Goal: Task Accomplishment & Management: Use online tool/utility

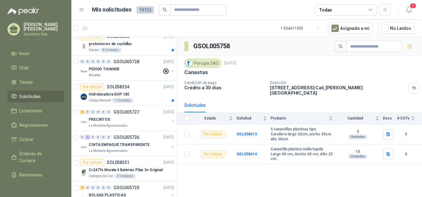
scroll to position [429, 0]
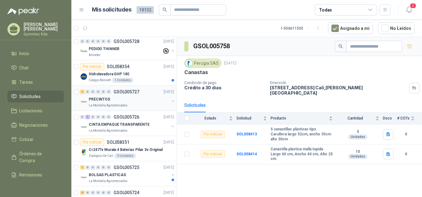
click at [112, 103] on p "La Montaña Agromercados" at bounding box center [108, 105] width 39 height 5
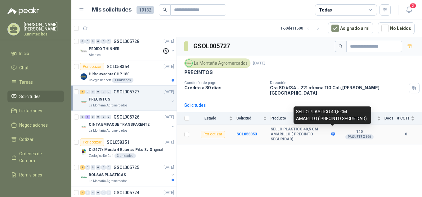
click at [333, 132] on icon at bounding box center [333, 134] width 5 height 5
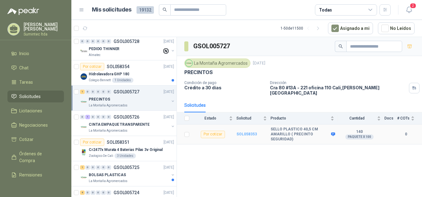
click at [247, 132] on b "SOL058353" at bounding box center [247, 134] width 20 height 4
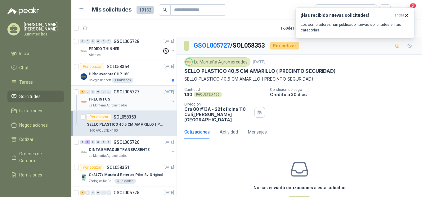
click at [124, 99] on div "PRECINTOS" at bounding box center [129, 98] width 80 height 7
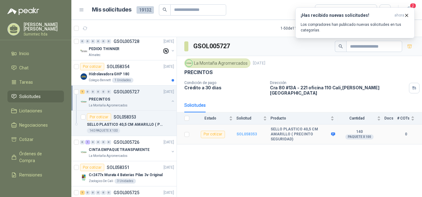
click at [242, 132] on b "SOL058353" at bounding box center [247, 134] width 20 height 4
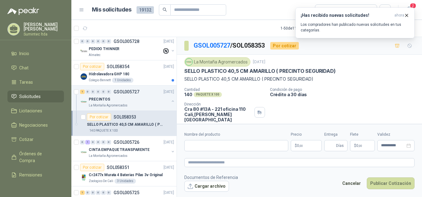
click at [212, 70] on p "SELLO PLASTICO 40,5 CM AMARILLO ( PRECINTO SEGURIDAD)" at bounding box center [259, 71] width 151 height 7
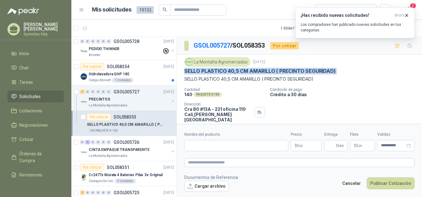
click at [212, 70] on p "SELLO PLASTICO 40,5 CM AMARILLO ( PRECINTO SEGURIDAD)" at bounding box center [259, 71] width 151 height 7
copy p "SELLO PLASTICO 40,5 CM AMARILLO ( PRECINTO SEGURIDAD)"
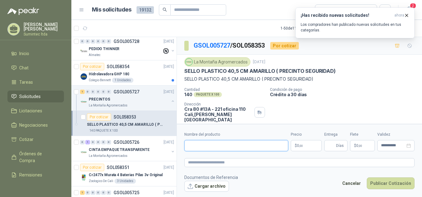
click at [229, 142] on input "Nombre del producto" at bounding box center [236, 145] width 104 height 11
paste input "**********"
type input "**********"
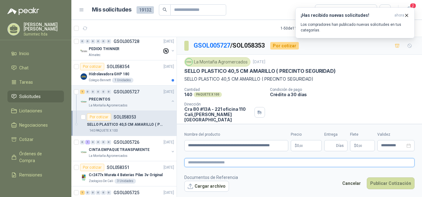
scroll to position [0, 0]
click at [233, 160] on textarea at bounding box center [299, 162] width 230 height 9
paste textarea "**********"
type textarea "**********"
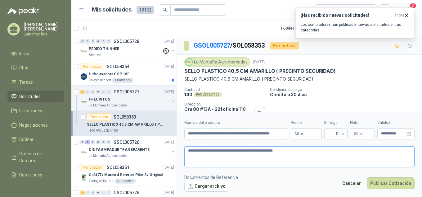
type textarea "**********"
click at [299, 134] on span "0 ,00" at bounding box center [300, 134] width 6 height 4
click at [306, 129] on div "Financiación 3 % 0 ,00" at bounding box center [306, 129] width 0 height 0
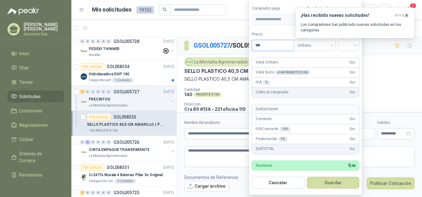
click at [272, 43] on input "***" at bounding box center [273, 45] width 42 height 11
click at [307, 176] on button "Guardar" at bounding box center [333, 182] width 53 height 12
click at [407, 13] on icon "button" at bounding box center [406, 15] width 5 height 5
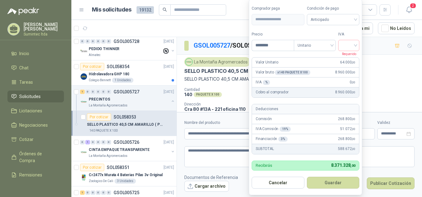
click at [310, 134] on body "[PERSON_NAME] Sumintec ltda Inicio Chat Tareas Solicitudes Licitaciones Negocia…" at bounding box center [211, 98] width 422 height 197
click at [352, 44] on input "search" at bounding box center [349, 44] width 14 height 9
click at [354, 58] on div "19%" at bounding box center [350, 58] width 11 height 7
click at [320, 22] on span "Anticipado" at bounding box center [333, 19] width 46 height 9
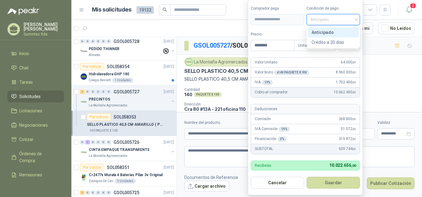
click at [327, 32] on div "Anticipado" at bounding box center [333, 32] width 43 height 7
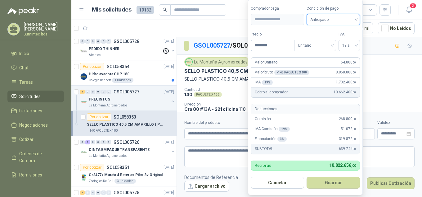
click at [329, 23] on span "Anticipado" at bounding box center [333, 19] width 46 height 9
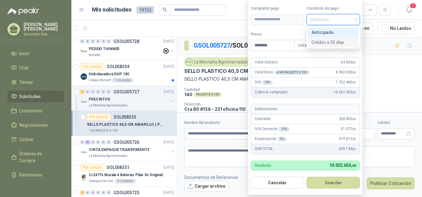
click at [342, 45] on div "Crédito a 30 días" at bounding box center [333, 42] width 43 height 7
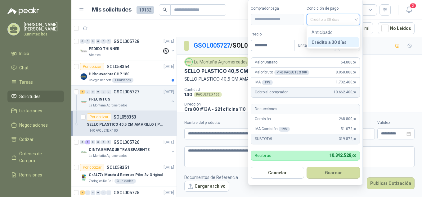
click at [328, 15] on span "Crédito a 30 días" at bounding box center [333, 19] width 46 height 9
click at [331, 31] on div "Anticipado" at bounding box center [333, 32] width 43 height 7
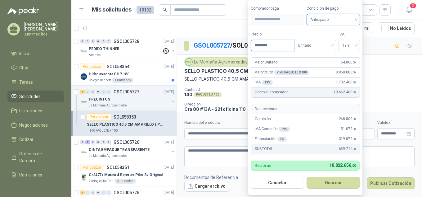
click at [273, 45] on input "********" at bounding box center [272, 45] width 43 height 11
type input "********"
click at [307, 176] on button "Guardar" at bounding box center [333, 182] width 53 height 12
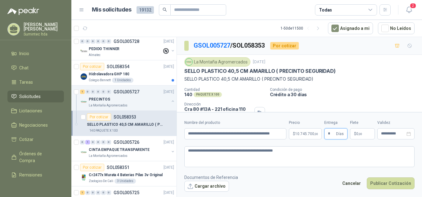
type input "*"
click at [327, 91] on p "Condición de pago" at bounding box center [345, 89] width 150 height 4
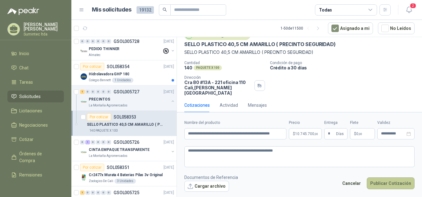
click at [383, 183] on button "Publicar Cotización" at bounding box center [391, 183] width 48 height 12
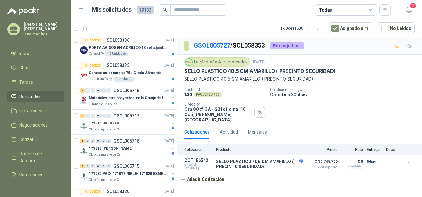
scroll to position [858, 0]
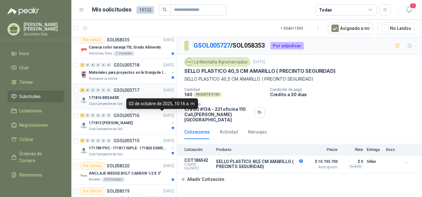
click at [138, 97] on div "171816 BREAKER" at bounding box center [129, 97] width 80 height 7
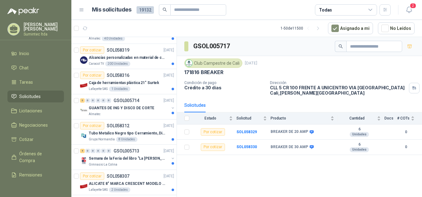
scroll to position [1007, 0]
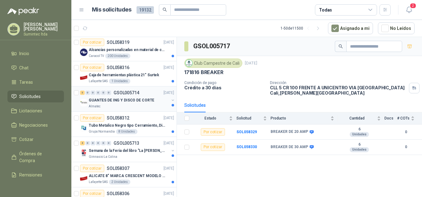
click at [129, 105] on div "Almatec" at bounding box center [129, 106] width 80 height 5
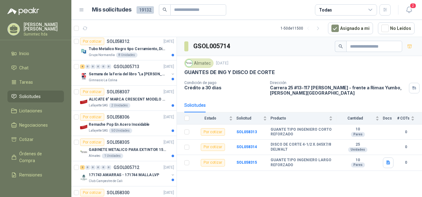
scroll to position [1134, 0]
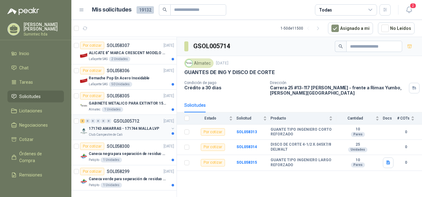
click at [120, 126] on p "171743 AMARRAS - 171744 MALLA LVP" at bounding box center [124, 128] width 70 height 6
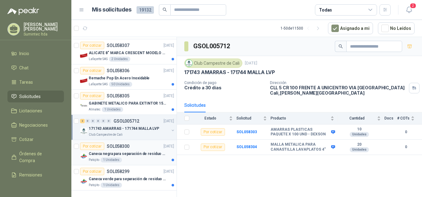
click at [136, 152] on div "Caneca negra para separación de residuo 55 LT" at bounding box center [131, 153] width 85 height 7
